Goal: Navigation & Orientation: Find specific page/section

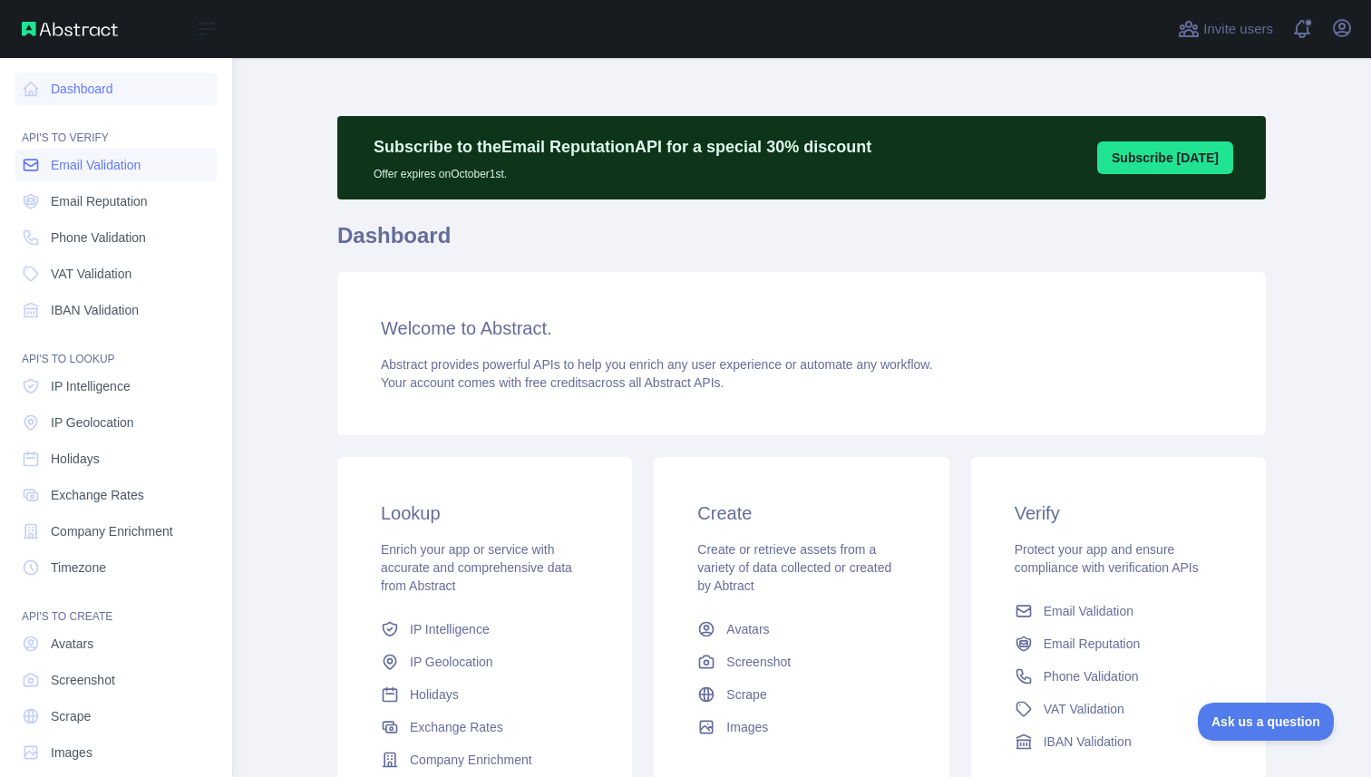
click at [109, 170] on span "Email Validation" at bounding box center [96, 165] width 90 height 18
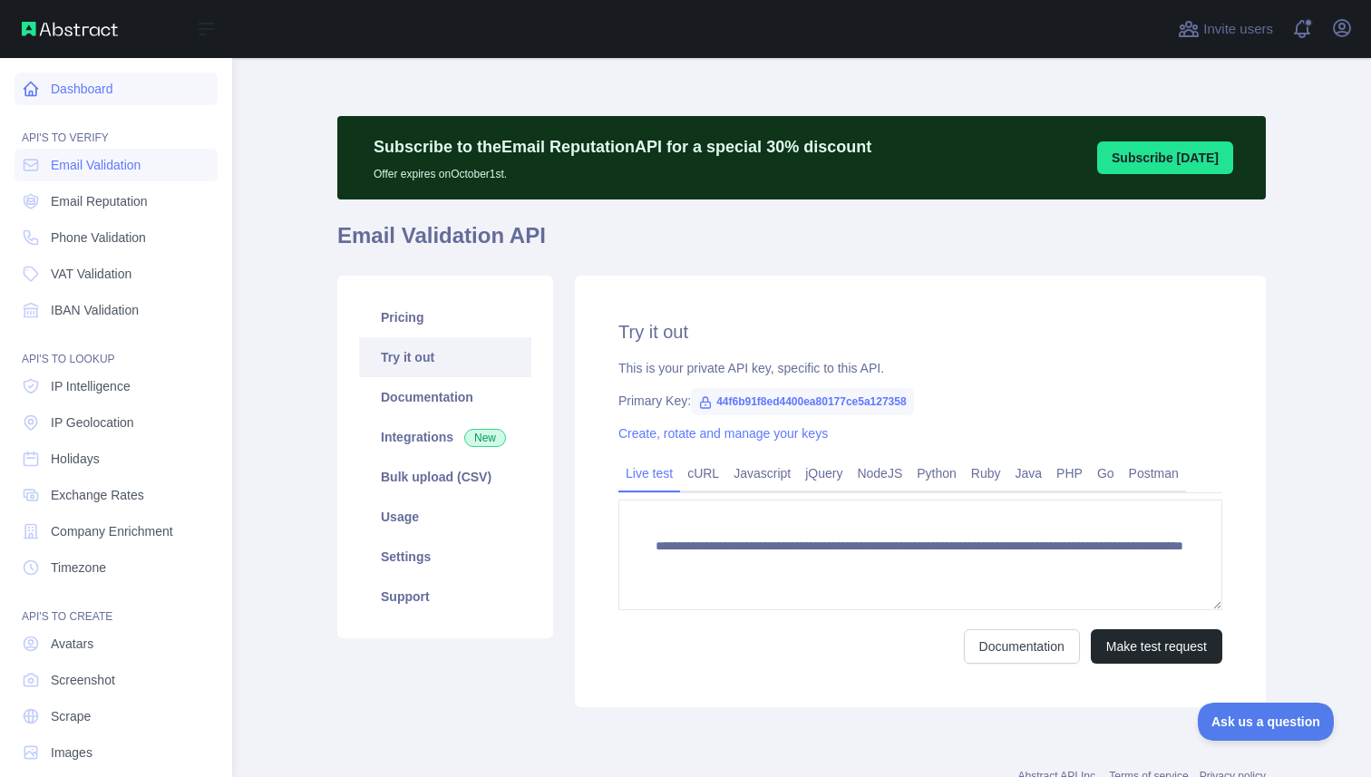
click at [40, 89] on link "Dashboard" at bounding box center [116, 89] width 203 height 33
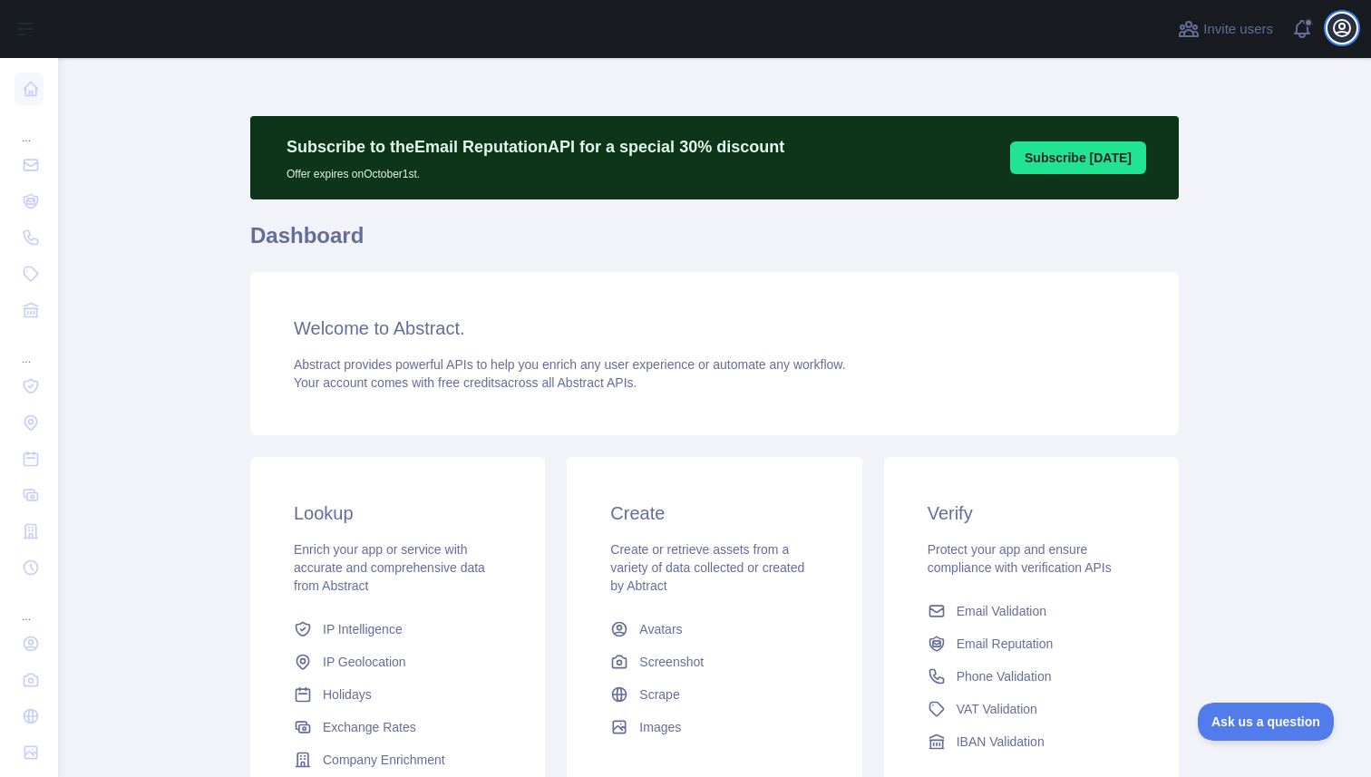
click at [1343, 31] on icon "button" at bounding box center [1342, 28] width 16 height 16
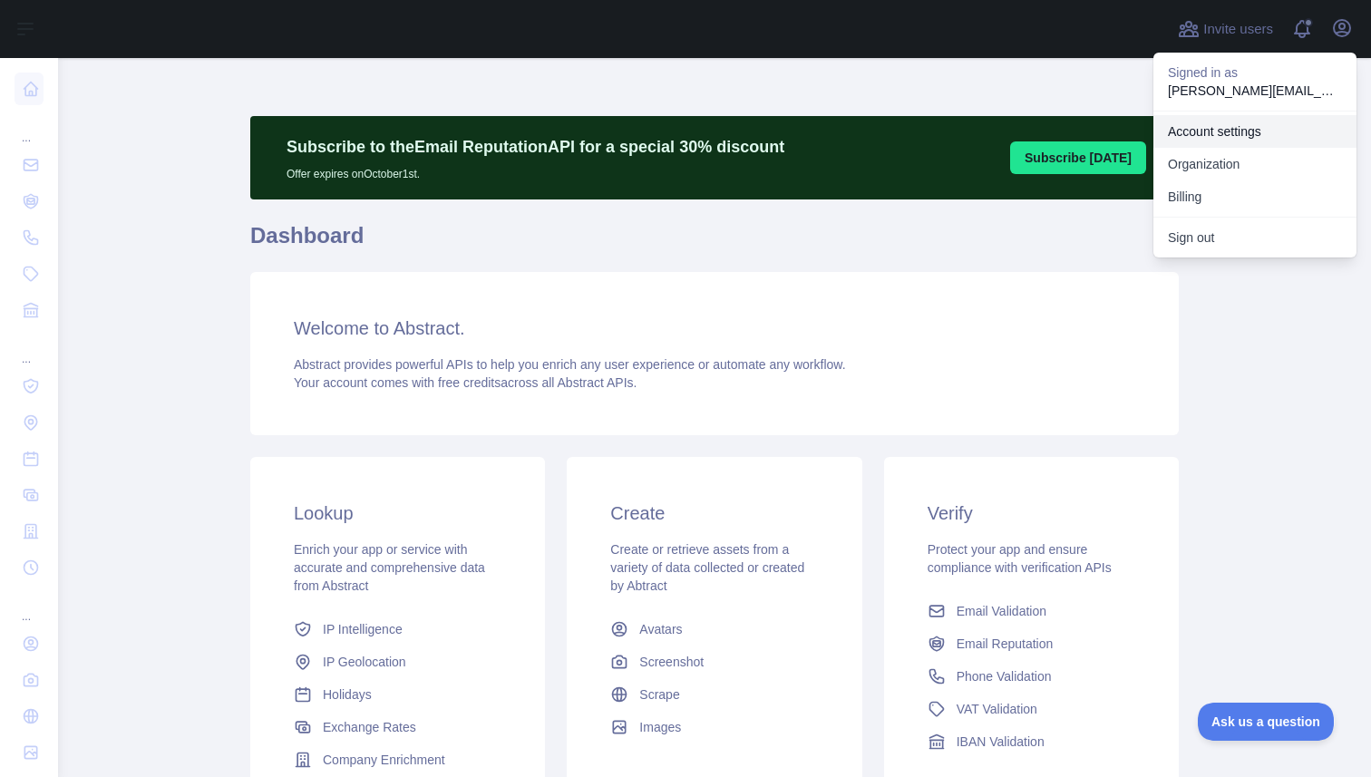
click at [1219, 133] on link "Account settings" at bounding box center [1254, 131] width 203 height 33
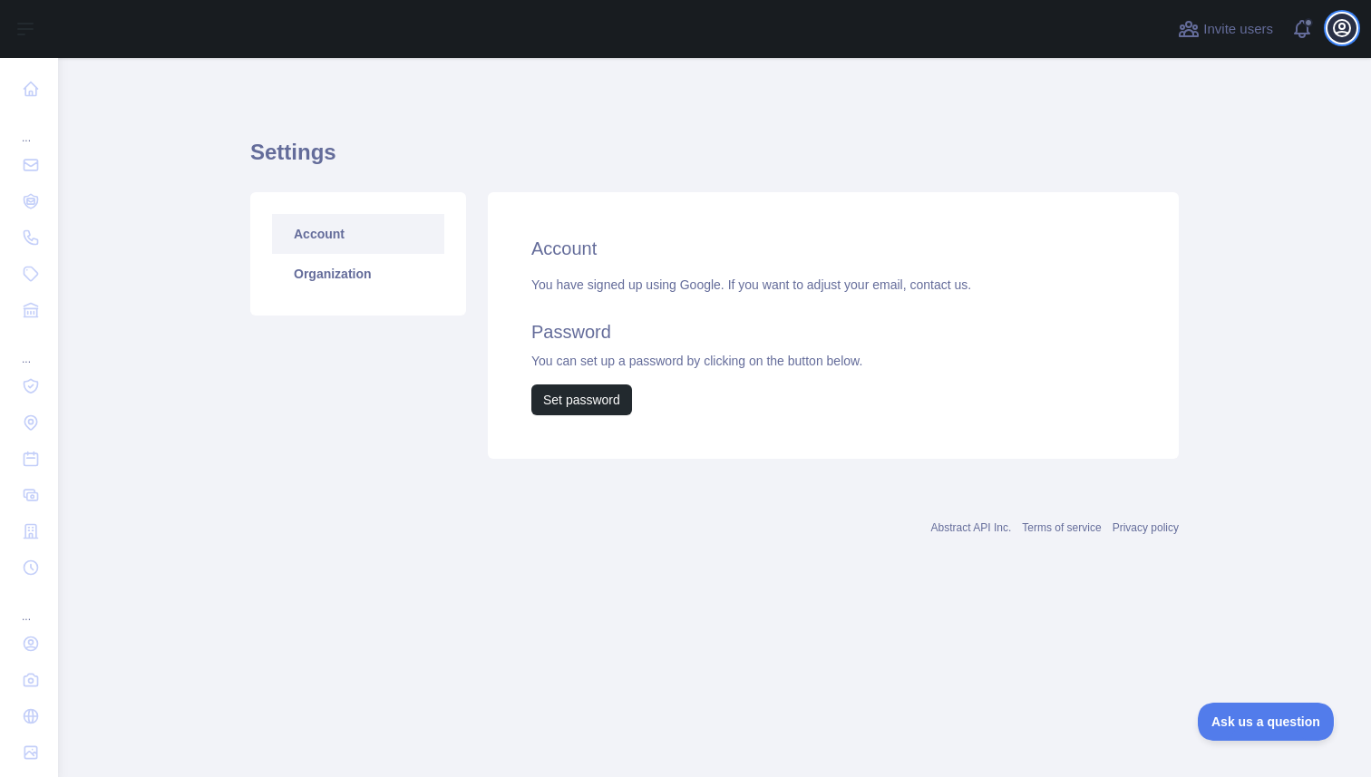
click at [1334, 21] on icon "button" at bounding box center [1342, 28] width 22 height 22
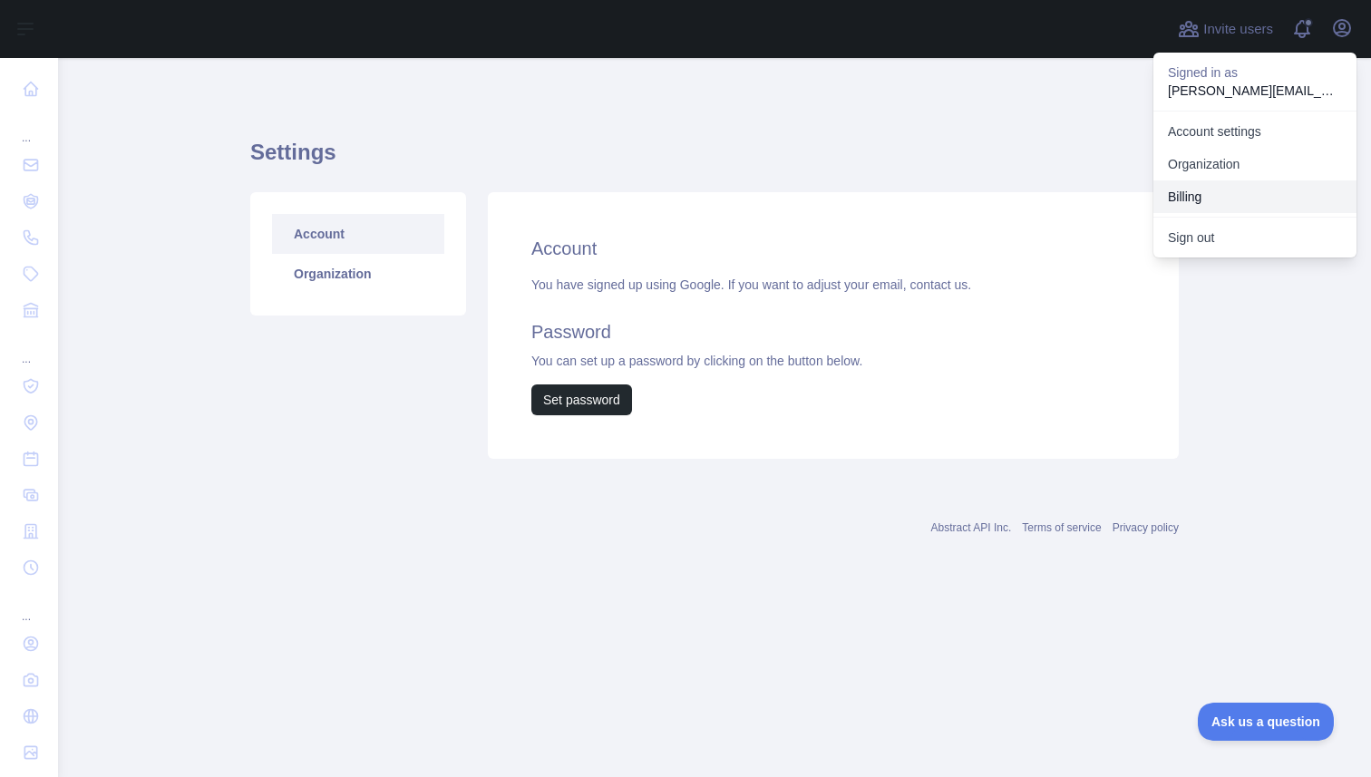
click at [1252, 199] on button "Billing" at bounding box center [1254, 196] width 203 height 33
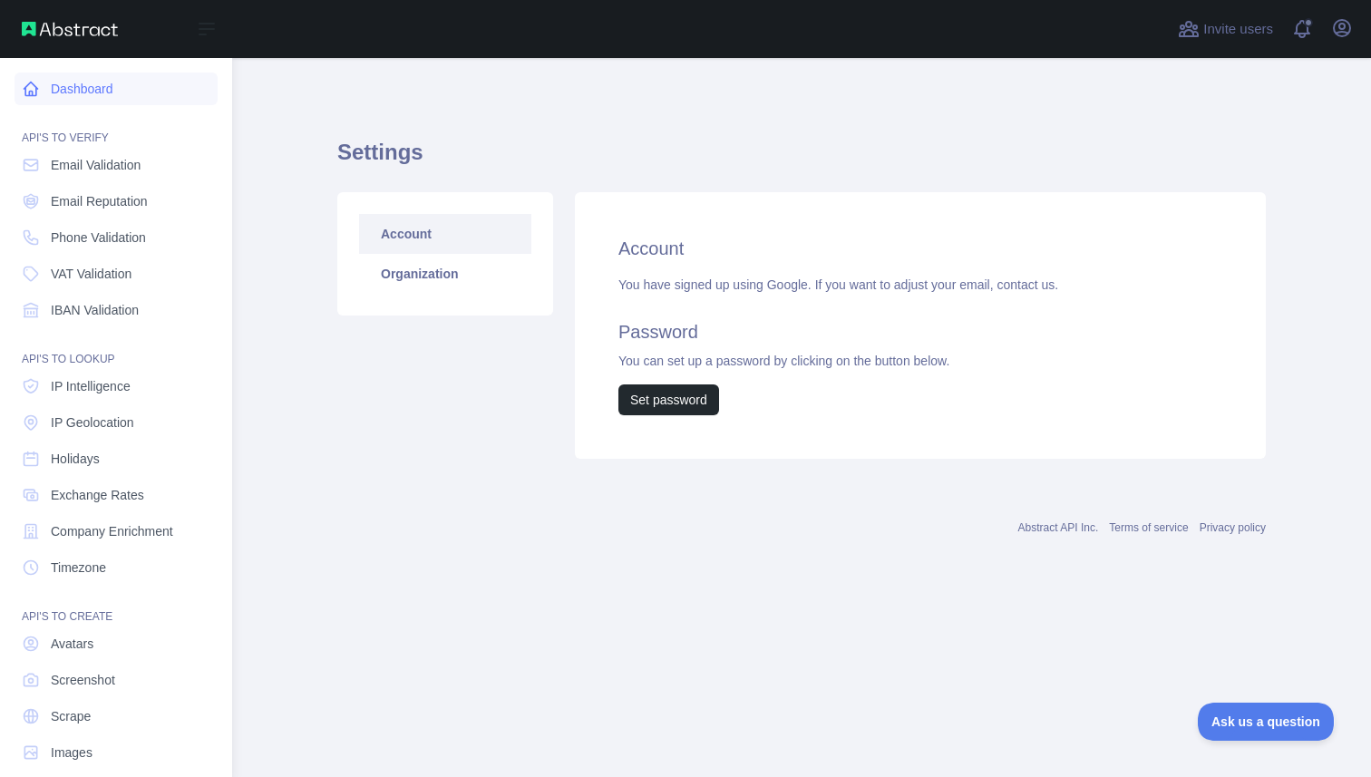
click at [63, 88] on link "Dashboard" at bounding box center [116, 89] width 203 height 33
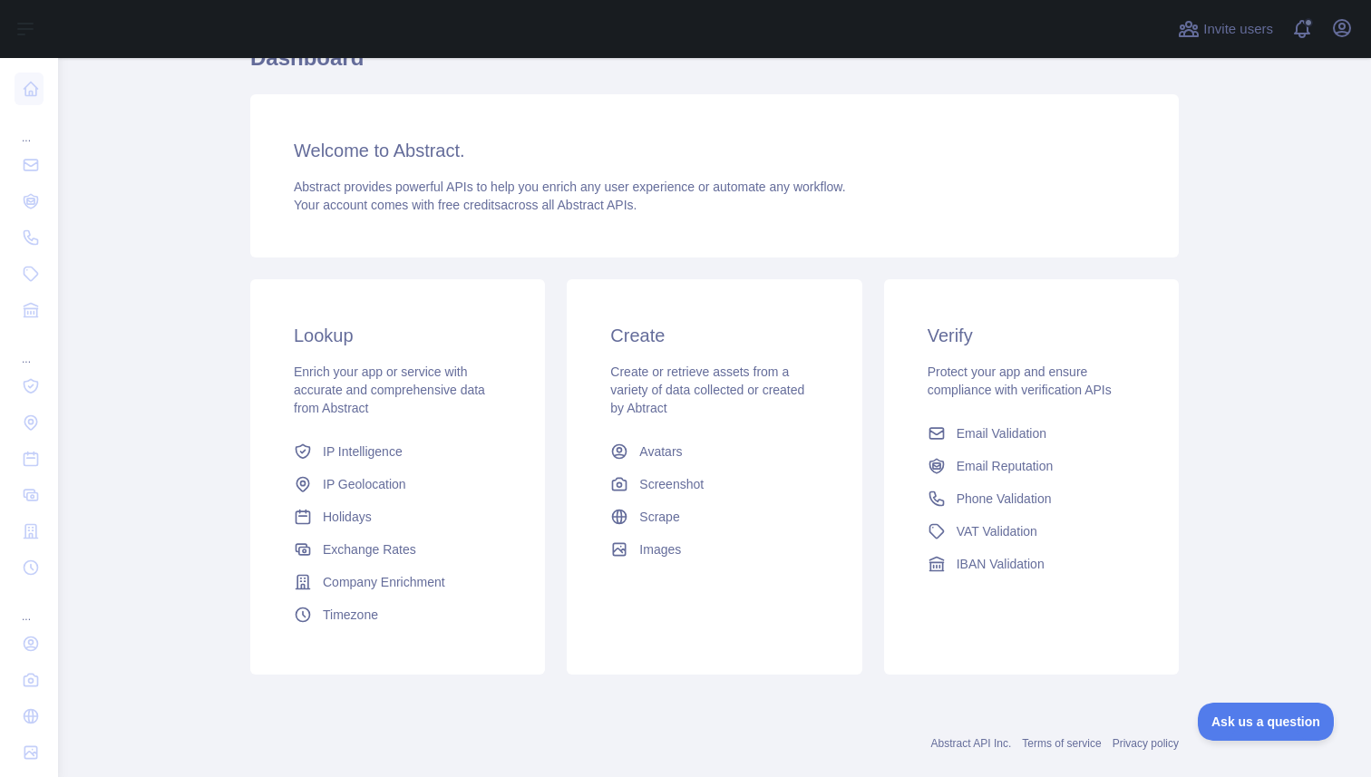
scroll to position [209, 0]
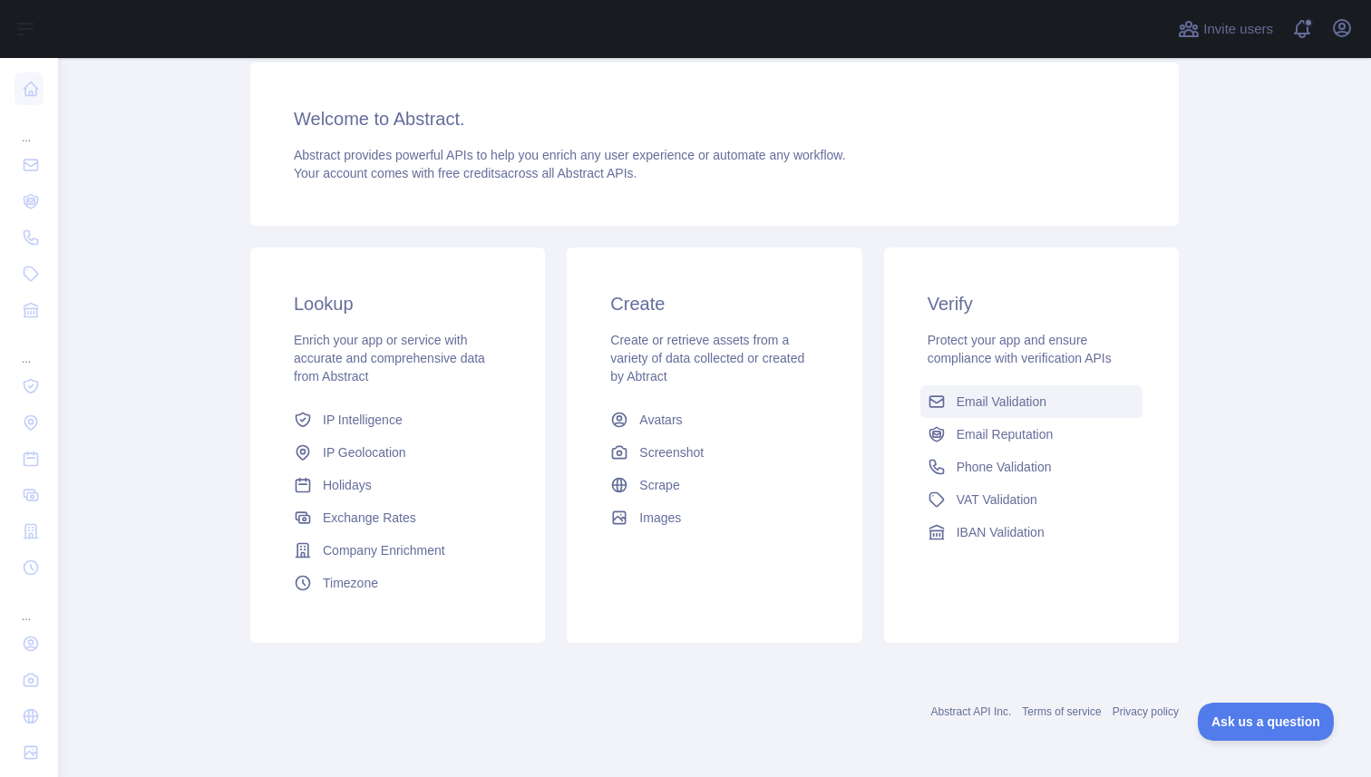
click at [977, 406] on span "Email Validation" at bounding box center [1002, 402] width 90 height 18
